Goal: Find specific page/section: Find specific page/section

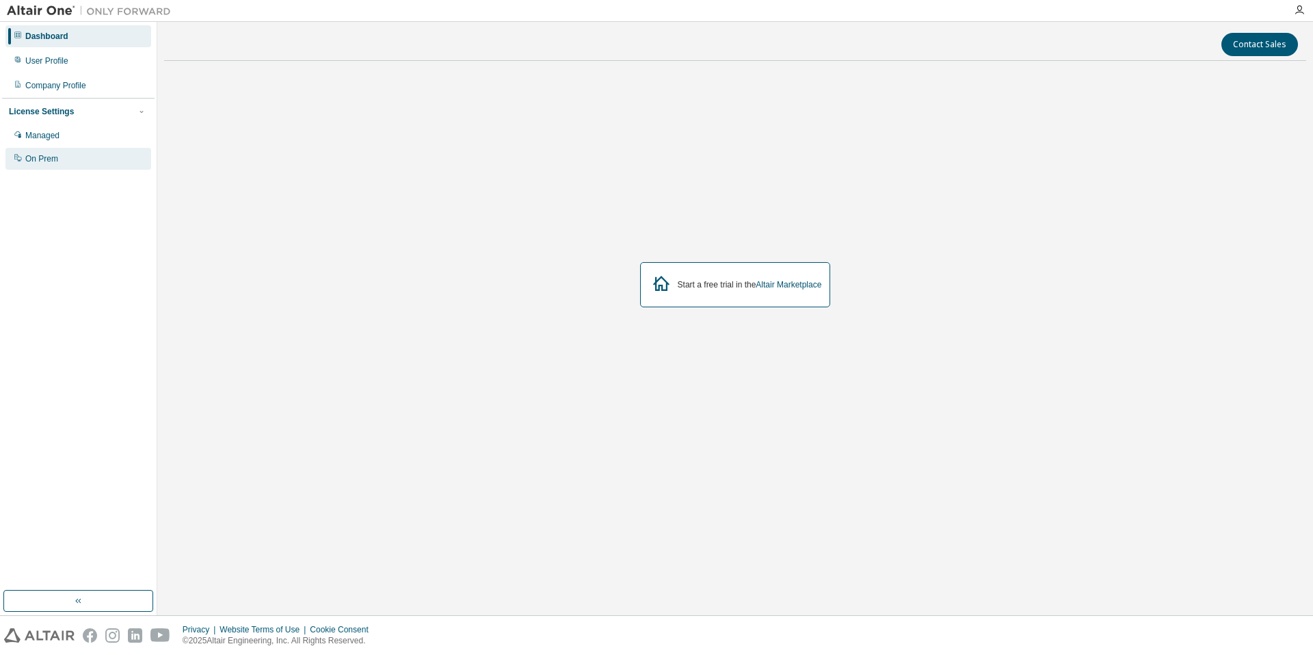
click at [92, 153] on div "On Prem" at bounding box center [78, 159] width 146 height 22
click at [42, 8] on img at bounding box center [92, 11] width 171 height 14
click at [1302, 8] on icon "button" at bounding box center [1299, 10] width 11 height 11
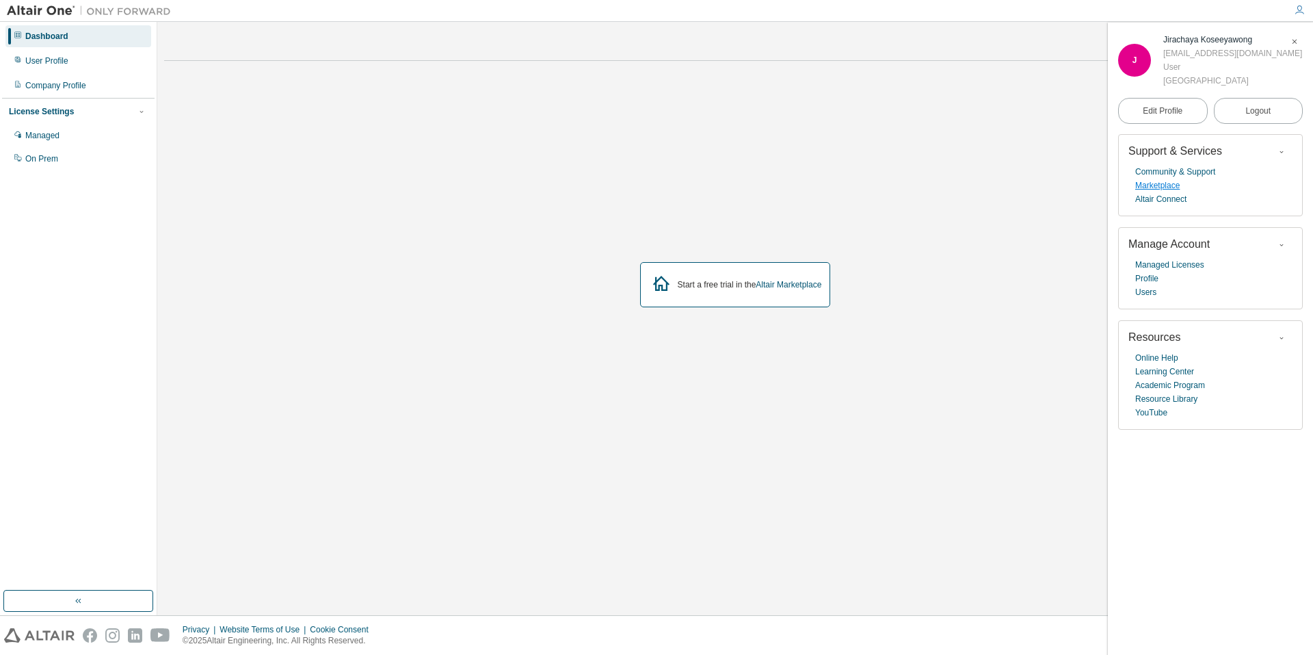
click at [1168, 186] on link "Marketplace" at bounding box center [1158, 186] width 44 height 14
